Goal: Task Accomplishment & Management: Complete application form

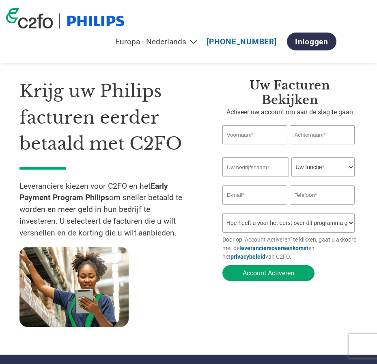
select select "nl"
click at [238, 135] on input "text" at bounding box center [255, 134] width 65 height 19
type input "MARIEKE"
type input "[PERSON_NAME]"
type input "[PERSON_NAME] B.V."
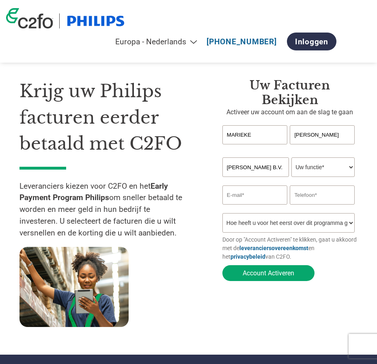
type input "[PERSON_NAME][EMAIL_ADDRESS][DOMAIN_NAME]"
type input "[PHONE_NUMBER]"
click at [350, 169] on select "Uw functie* financieel directeur controleur Krediet manager Financieel directeu…" at bounding box center [323, 166] width 63 height 19
select select "CEO"
click at [292, 159] on select "Uw functie* financieel directeur controleur Krediet manager Financieel directeu…" at bounding box center [323, 166] width 63 height 19
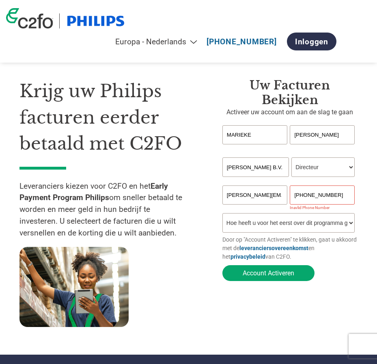
click at [282, 195] on input "[PERSON_NAME][EMAIL_ADDRESS][DOMAIN_NAME]" at bounding box center [255, 194] width 65 height 19
click at [285, 197] on input "[PERSON_NAME][EMAIL_ADDRESS][DOMAIN_NAME]" at bounding box center [255, 194] width 65 height 19
type input "[PERSON_NAME][EMAIL_ADDRESS][DOMAIN_NAME]"
click at [347, 197] on input "[PHONE_NUMBER]" at bounding box center [322, 194] width 65 height 19
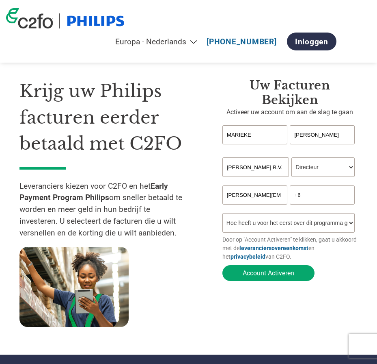
type input "+"
type input "0031614233905"
click at [349, 227] on select "Hoe heeft u voor het eerst over dit programma gehoord? Een brief ontvangen Per …" at bounding box center [289, 222] width 133 height 19
select select "Email"
click at [223, 216] on select "Hoe heeft u voor het eerst over dit programma gehoord? Een brief ontvangen Per …" at bounding box center [289, 222] width 133 height 19
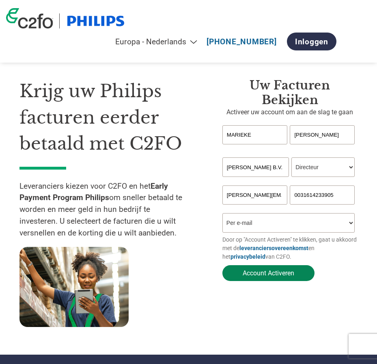
click at [266, 275] on button "Account Activeren" at bounding box center [269, 273] width 92 height 16
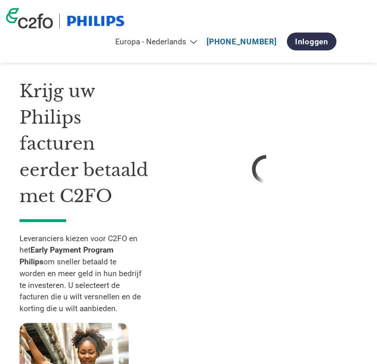
select select "nl"
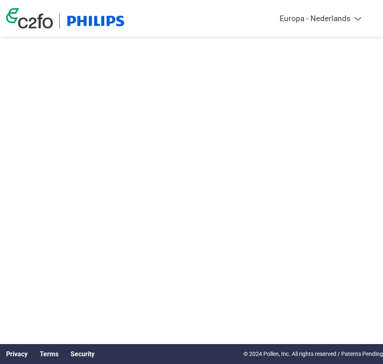
select select "nl"
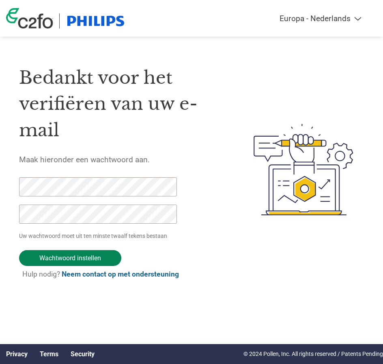
click at [82, 255] on input "Wachtwoord instellen" at bounding box center [70, 258] width 102 height 16
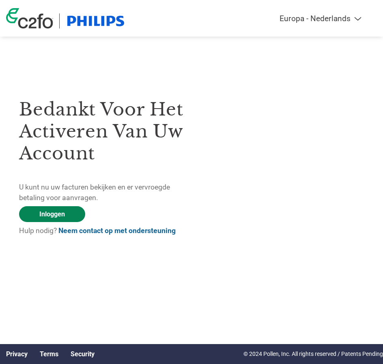
click at [57, 211] on link "Inloggen" at bounding box center [52, 214] width 66 height 16
